Goal: Information Seeking & Learning: Learn about a topic

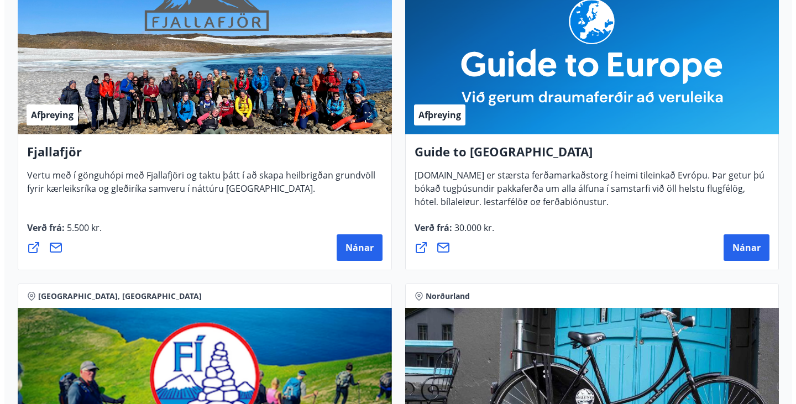
scroll to position [221, 0]
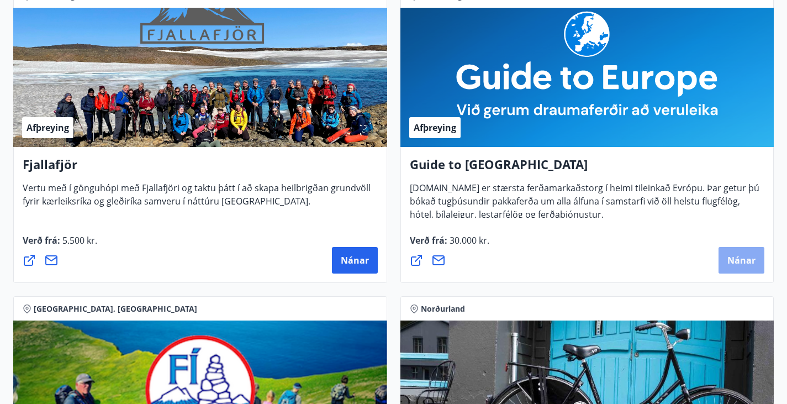
click at [728, 266] on span "Nánar" at bounding box center [742, 260] width 28 height 12
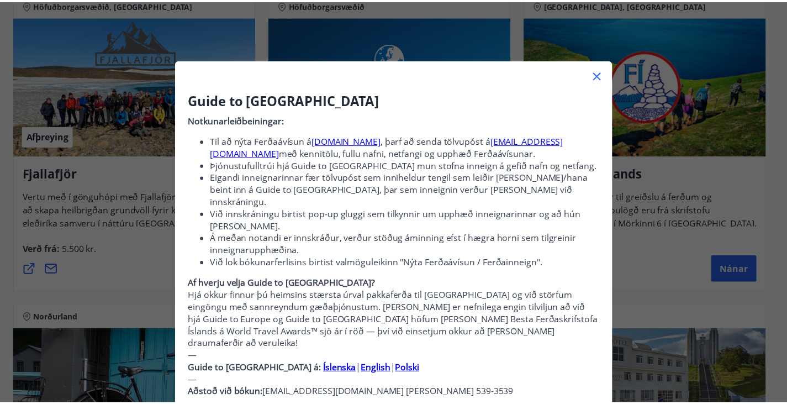
scroll to position [0, 0]
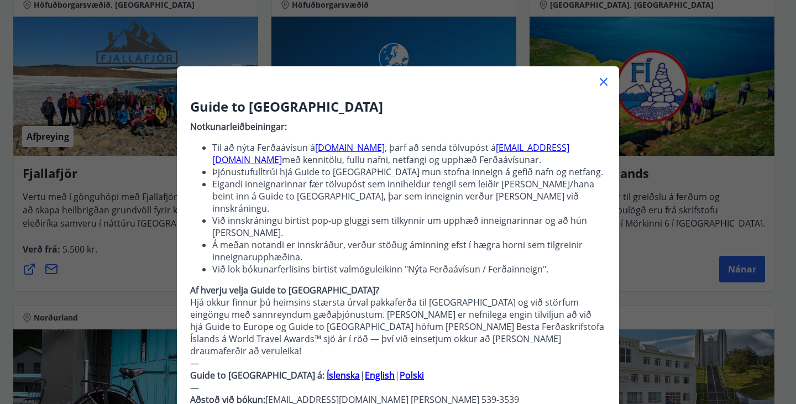
click at [601, 81] on icon at bounding box center [603, 81] width 13 height 13
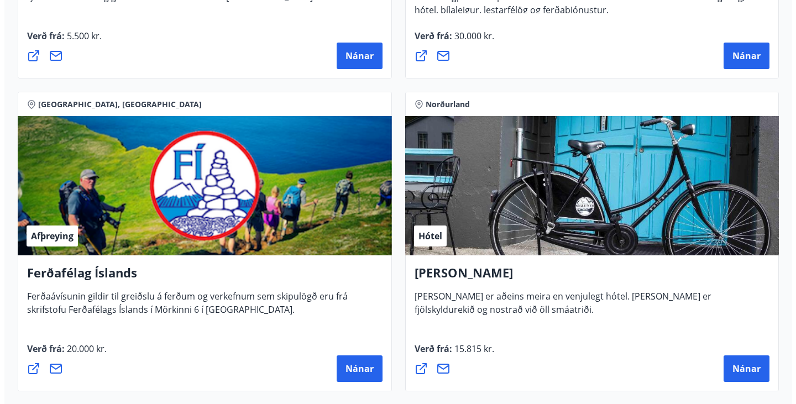
scroll to position [497, 0]
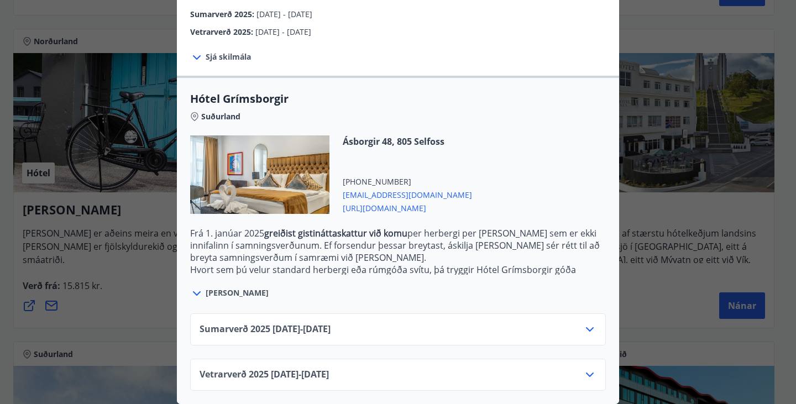
scroll to position [226, 0]
click at [195, 291] on icon at bounding box center [197, 293] width 8 height 4
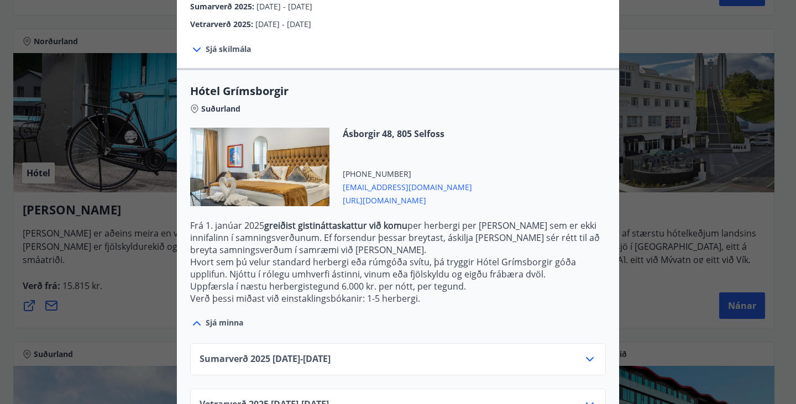
scroll to position [264, 0]
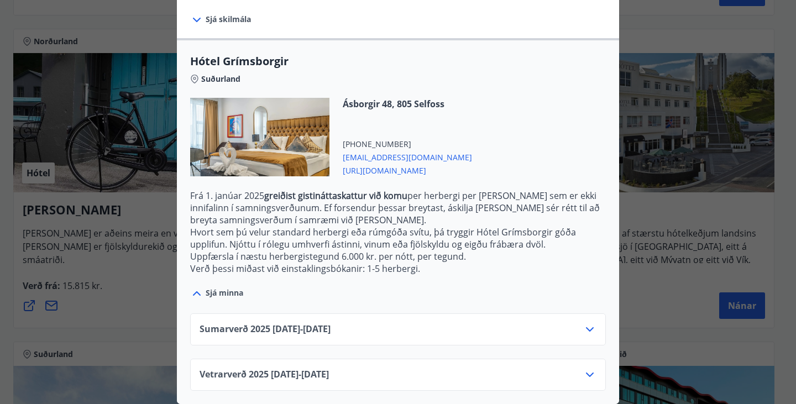
click at [585, 368] on icon at bounding box center [589, 374] width 13 height 13
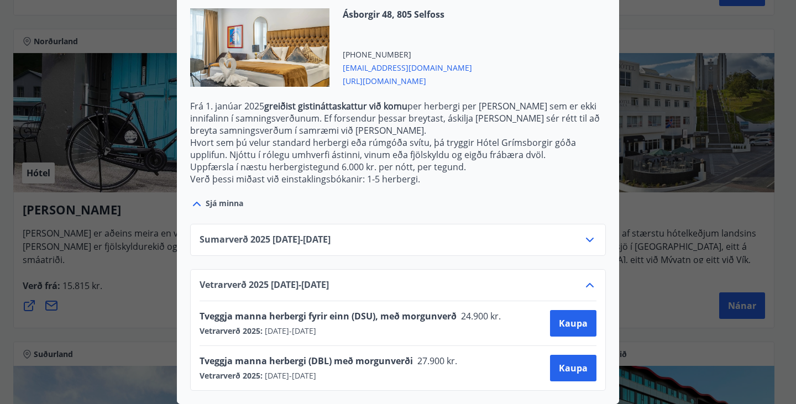
scroll to position [353, 0]
click at [584, 233] on icon at bounding box center [589, 239] width 13 height 13
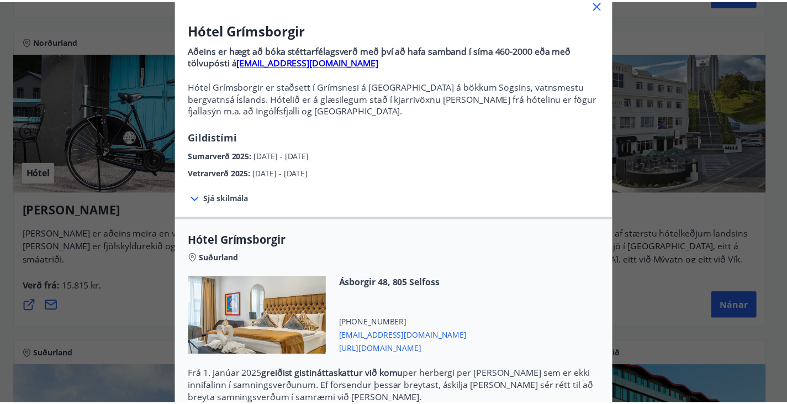
scroll to position [0, 0]
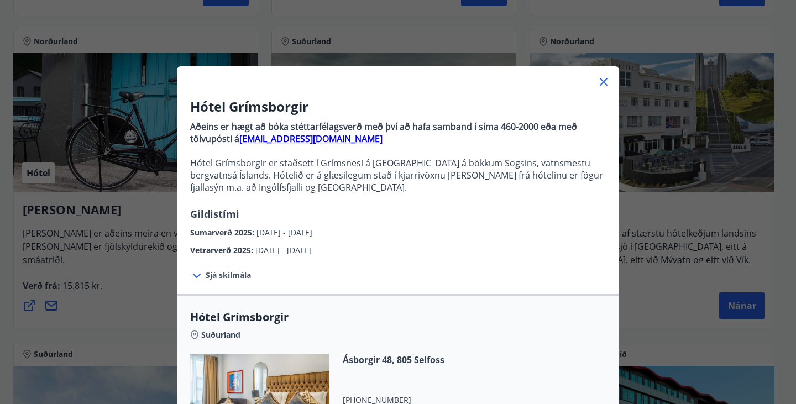
click at [598, 78] on icon at bounding box center [603, 81] width 13 height 13
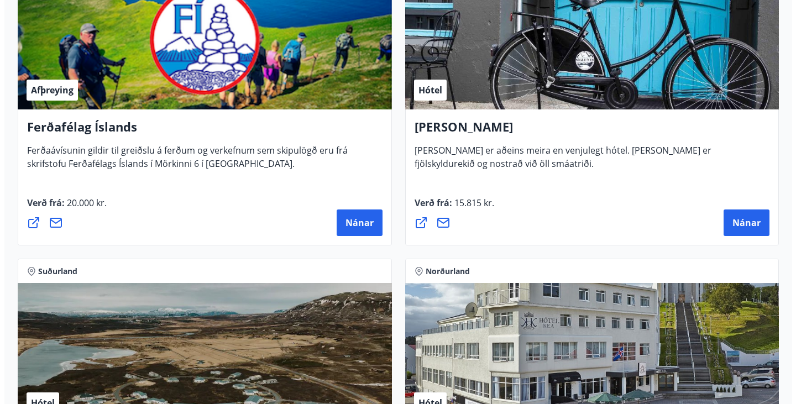
scroll to position [553, 0]
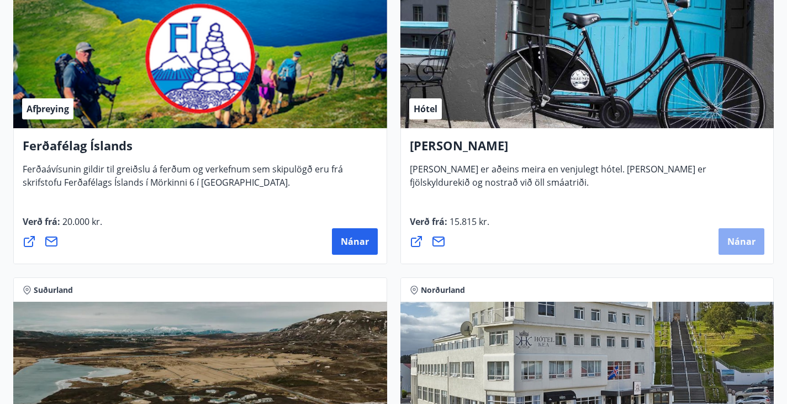
click at [728, 248] on span "Nánar" at bounding box center [742, 241] width 28 height 12
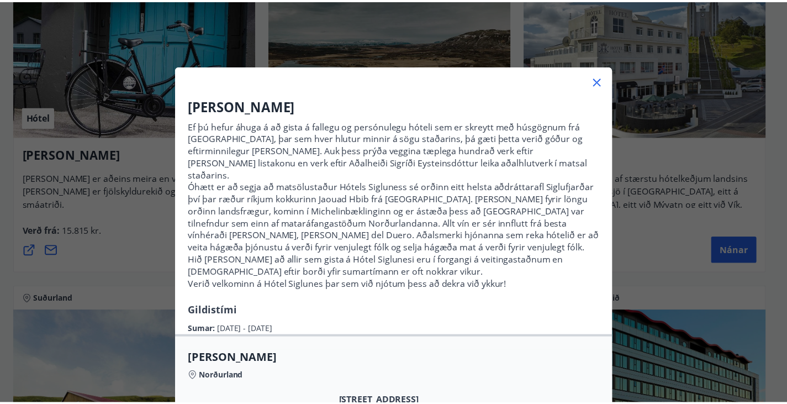
scroll to position [0, 0]
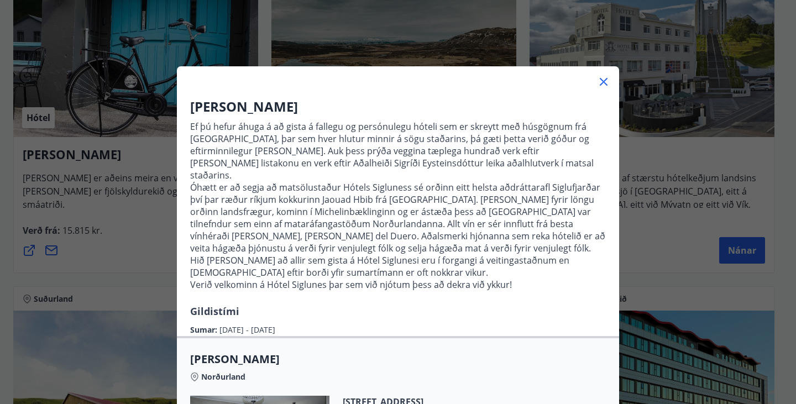
click at [597, 78] on icon at bounding box center [603, 81] width 13 height 13
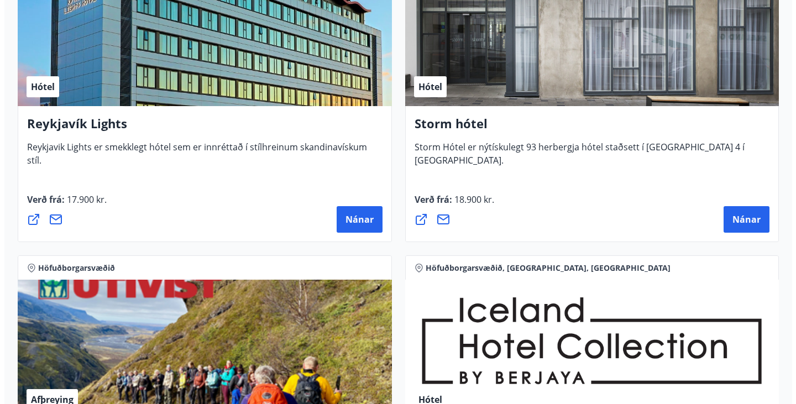
scroll to position [1492, 0]
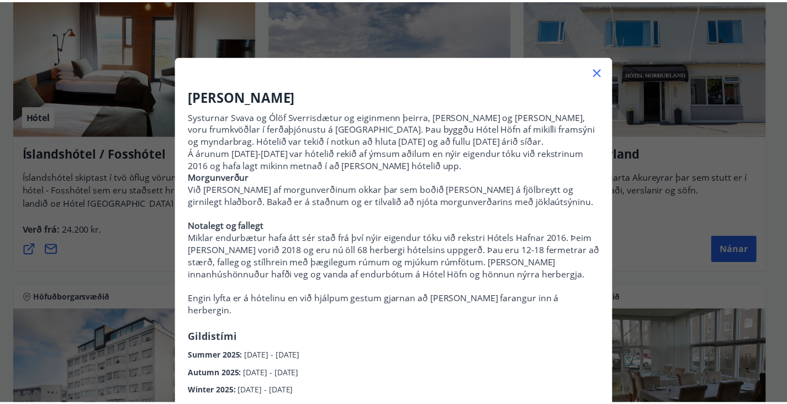
scroll to position [0, 0]
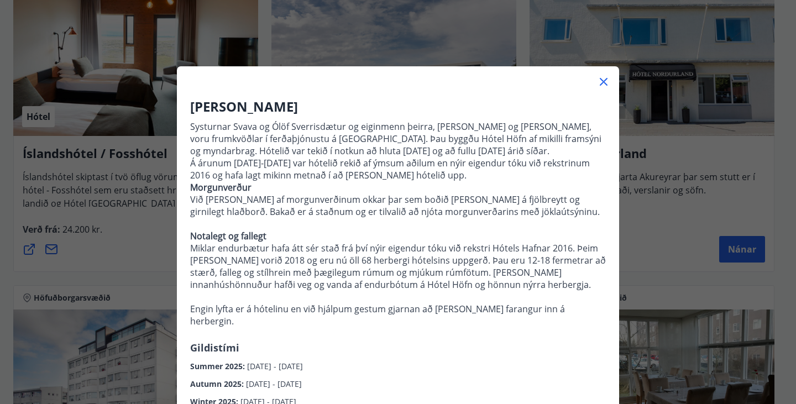
click at [597, 78] on icon at bounding box center [603, 81] width 13 height 13
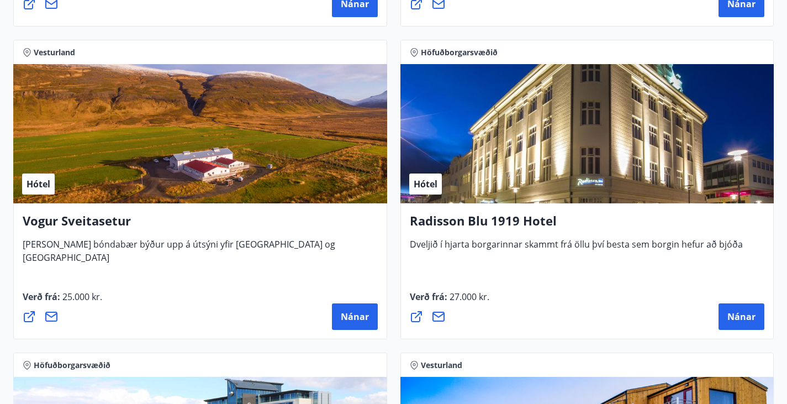
scroll to position [2957, 0]
